Goal: Register for event/course

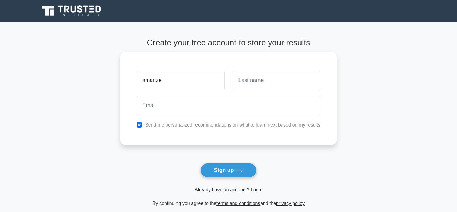
type input "amanze"
click at [242, 84] on input "text" at bounding box center [277, 81] width 88 height 20
type input "munachi"
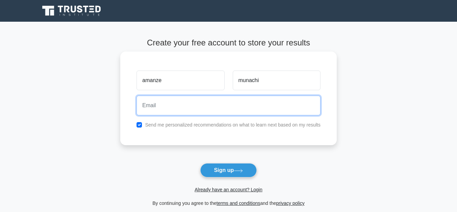
click at [147, 106] on input "email" at bounding box center [229, 106] width 184 height 20
type input "munachiisomadina@gmail.com"
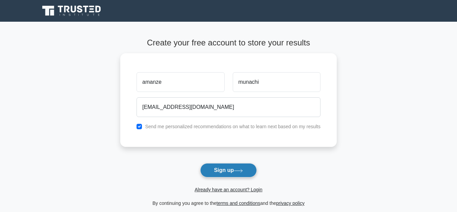
click at [218, 176] on button "Sign up" at bounding box center [228, 170] width 57 height 14
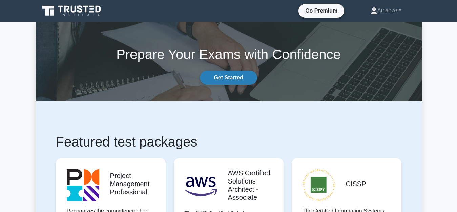
click at [232, 78] on link "Get Started" at bounding box center [228, 78] width 57 height 14
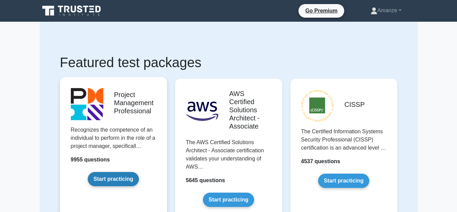
click at [112, 181] on link "Start practicing" at bounding box center [113, 179] width 51 height 14
